Goal: Share content

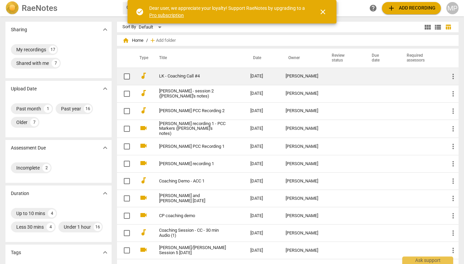
click at [451, 79] on span "more_vert" at bounding box center [453, 76] width 8 height 8
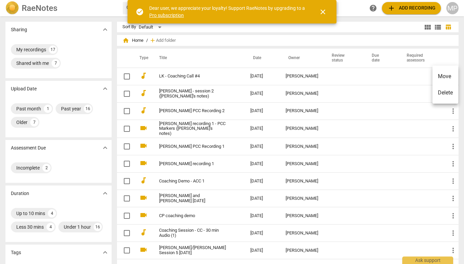
click at [294, 76] on div at bounding box center [232, 132] width 464 height 264
click at [324, 8] on span "close" at bounding box center [323, 12] width 8 height 8
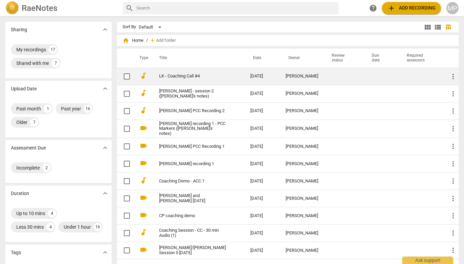
click at [218, 77] on td "LK - Coaching Call #4" at bounding box center [198, 76] width 94 height 17
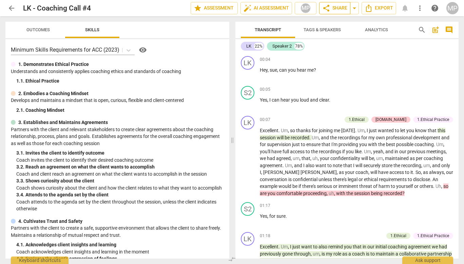
click at [341, 7] on span "share Share" at bounding box center [334, 8] width 25 height 8
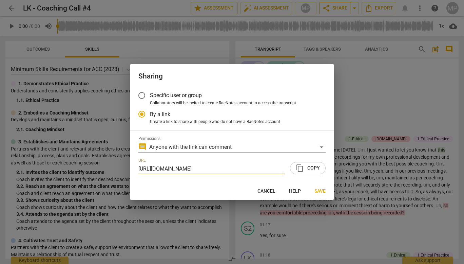
scroll to position [0, 34]
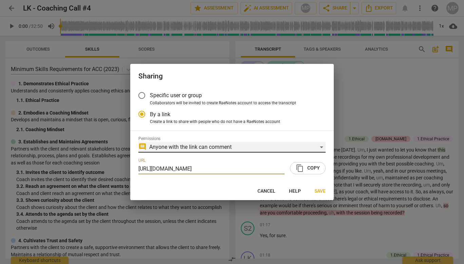
click at [321, 147] on div "comment Anyone with the link can comment" at bounding box center [231, 146] width 187 height 11
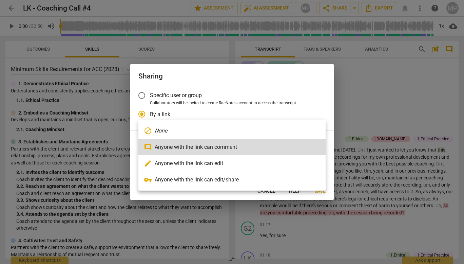
click at [235, 164] on li "edit Anyone with the link can edit" at bounding box center [231, 163] width 187 height 16
radio input "false"
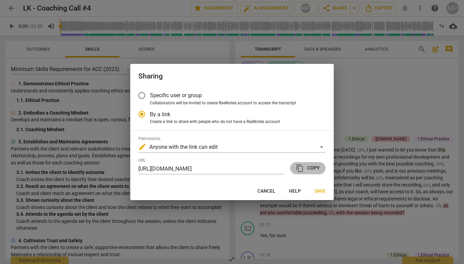
click at [314, 168] on span "content_copy Copy" at bounding box center [308, 168] width 24 height 8
click at [319, 191] on span "Save" at bounding box center [320, 191] width 11 height 7
